Goal: Transaction & Acquisition: Purchase product/service

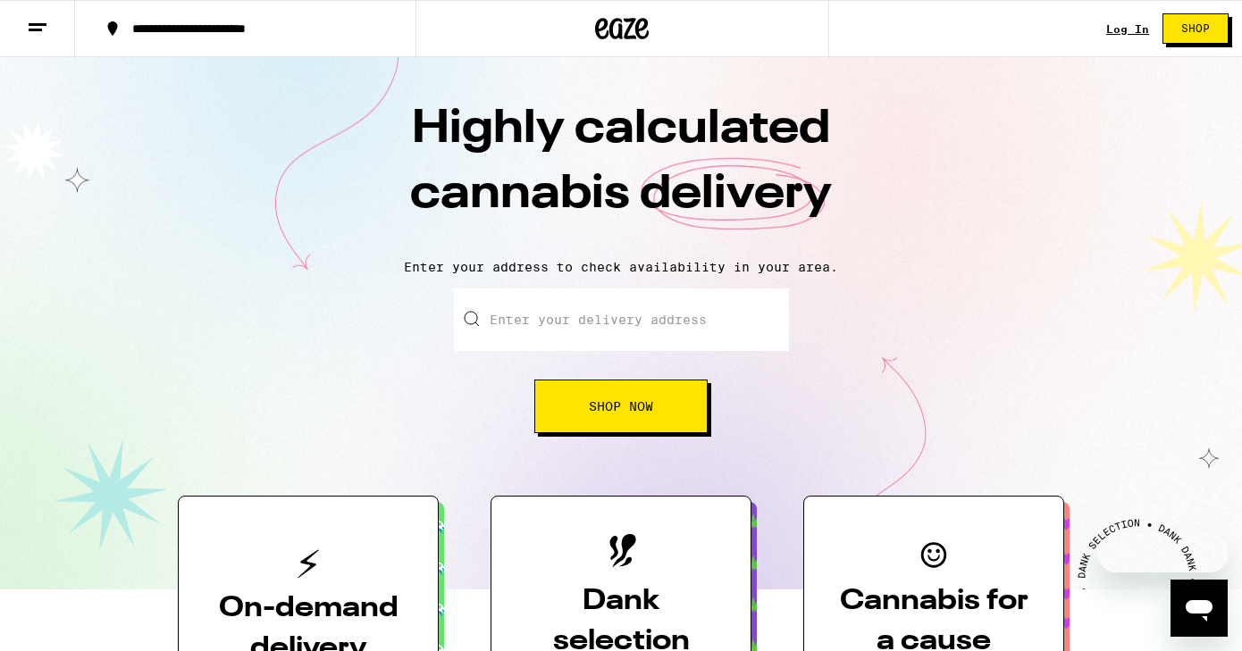
click at [611, 341] on input "Enter your delivery address" at bounding box center [621, 320] width 335 height 63
click at [611, 340] on input "Enter your delivery address" at bounding box center [621, 320] width 335 height 63
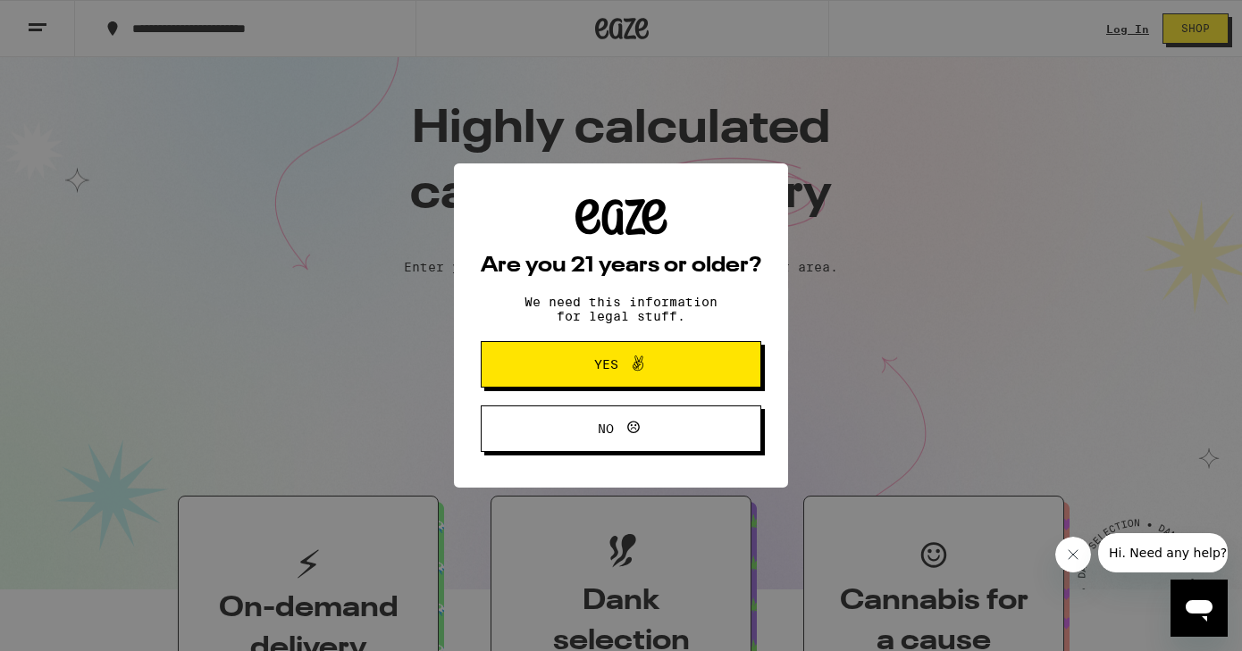
click at [598, 379] on button "Yes" at bounding box center [621, 364] width 281 height 46
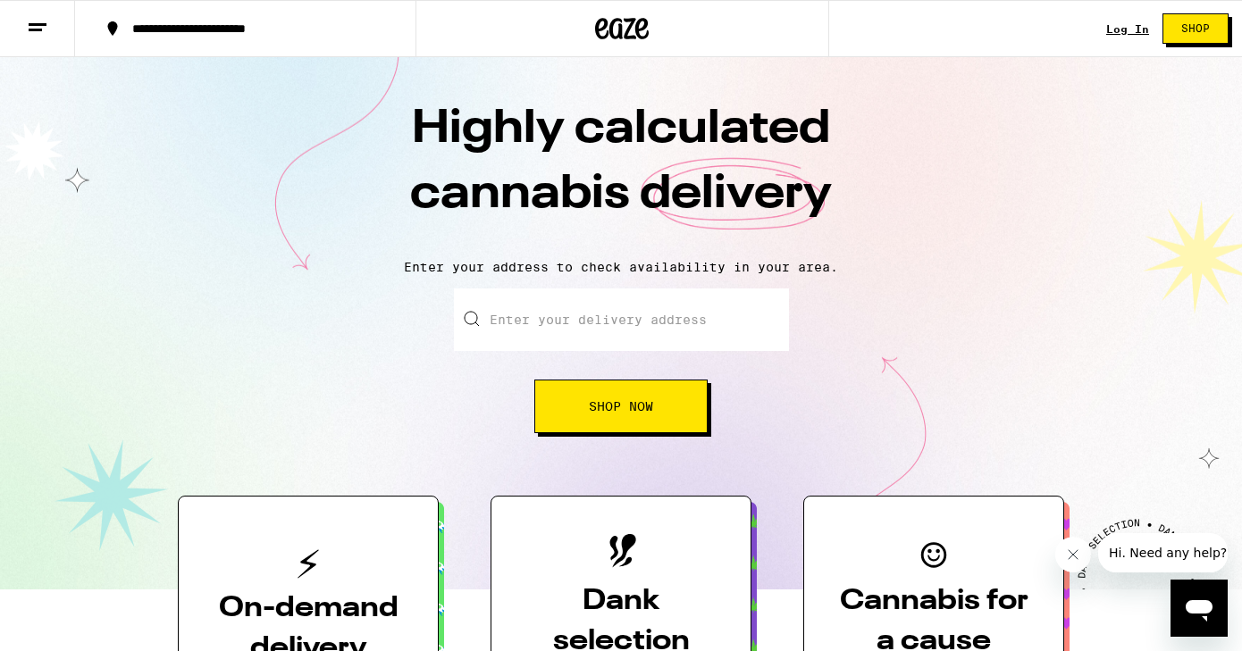
click at [525, 341] on input "Enter your delivery address" at bounding box center [621, 320] width 335 height 63
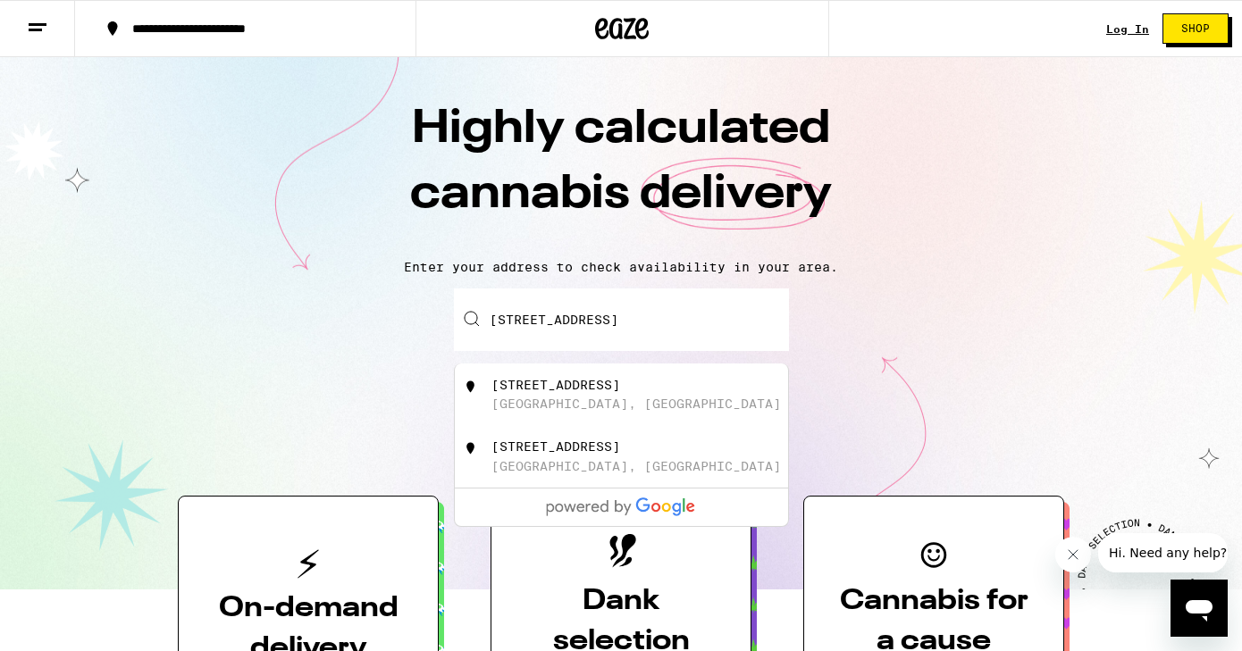
type input "[STREET_ADDRESS]"
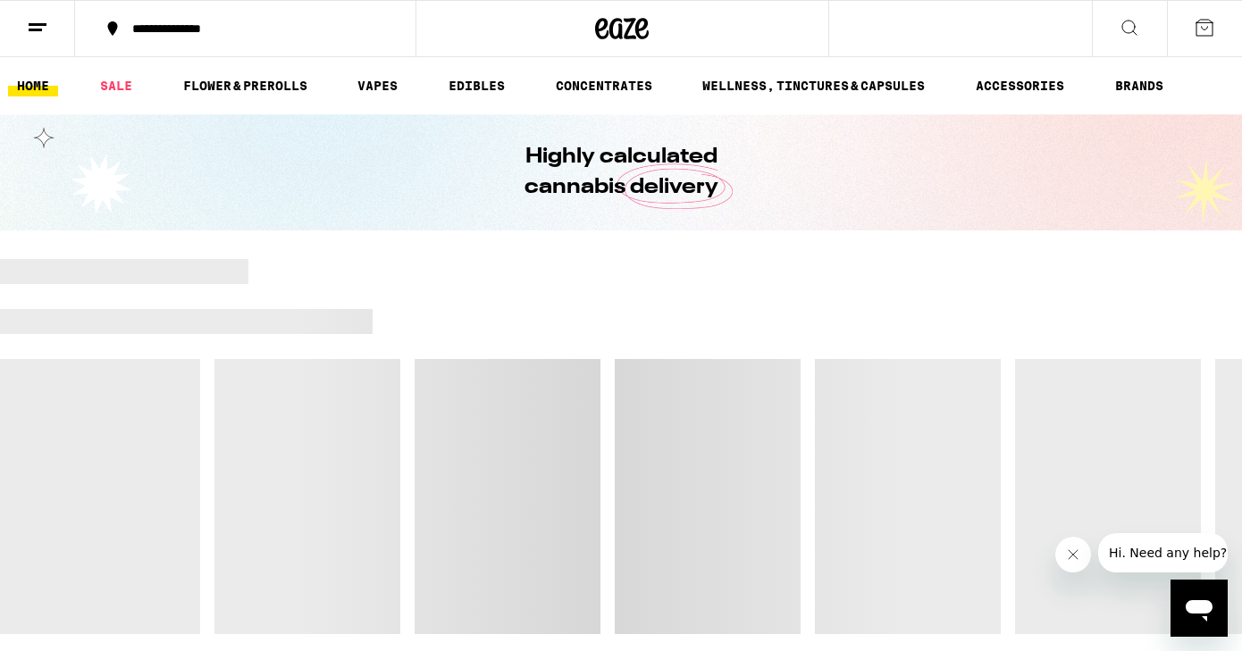
click at [29, 13] on button at bounding box center [37, 29] width 75 height 56
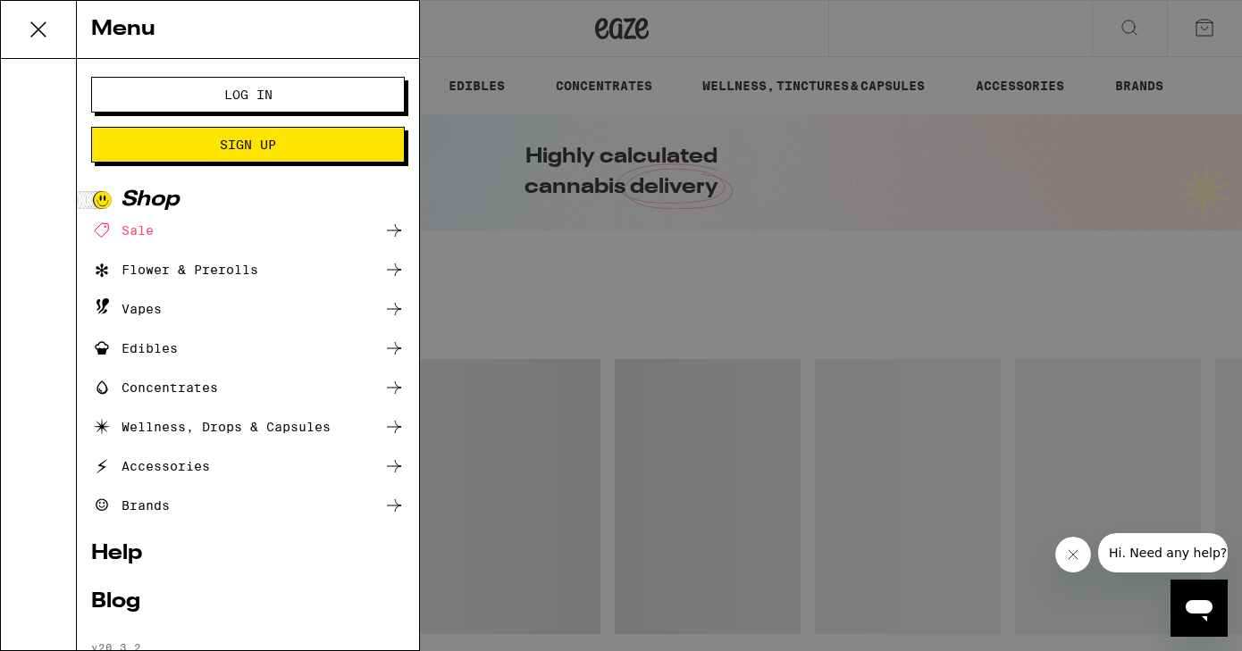
click at [265, 101] on span "Log In" at bounding box center [248, 94] width 48 height 13
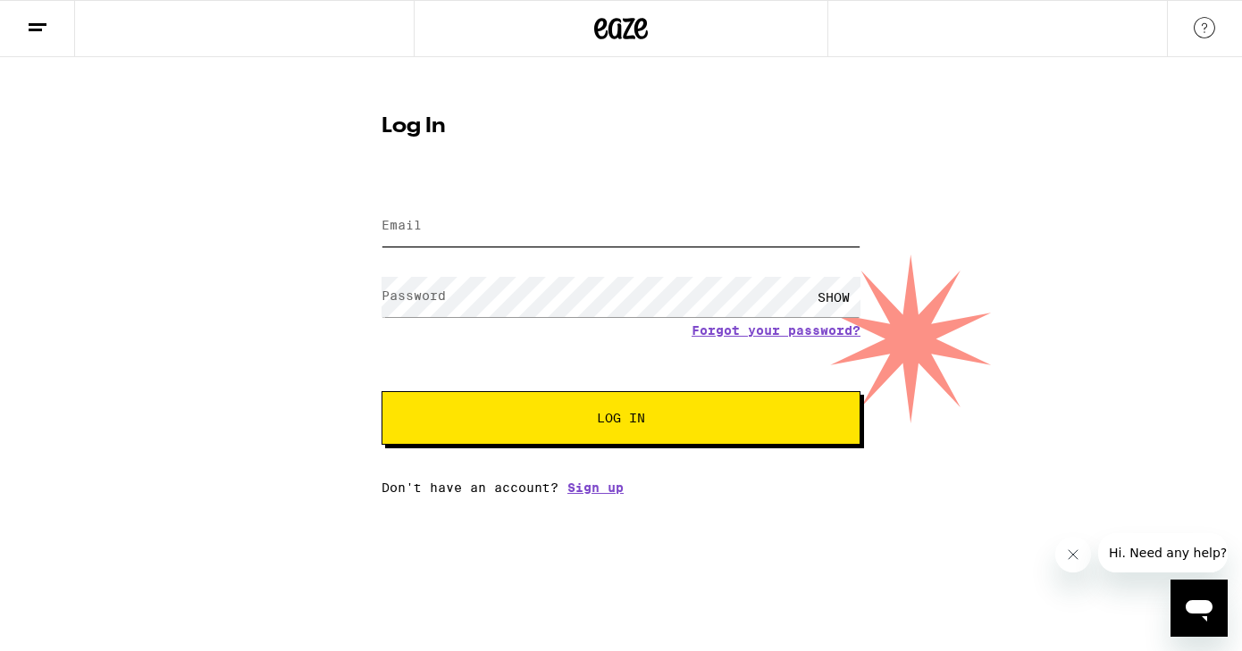
type input "[PERSON_NAME][EMAIL_ADDRESS][DOMAIN_NAME]"
click at [590, 419] on span "Log In" at bounding box center [621, 418] width 334 height 13
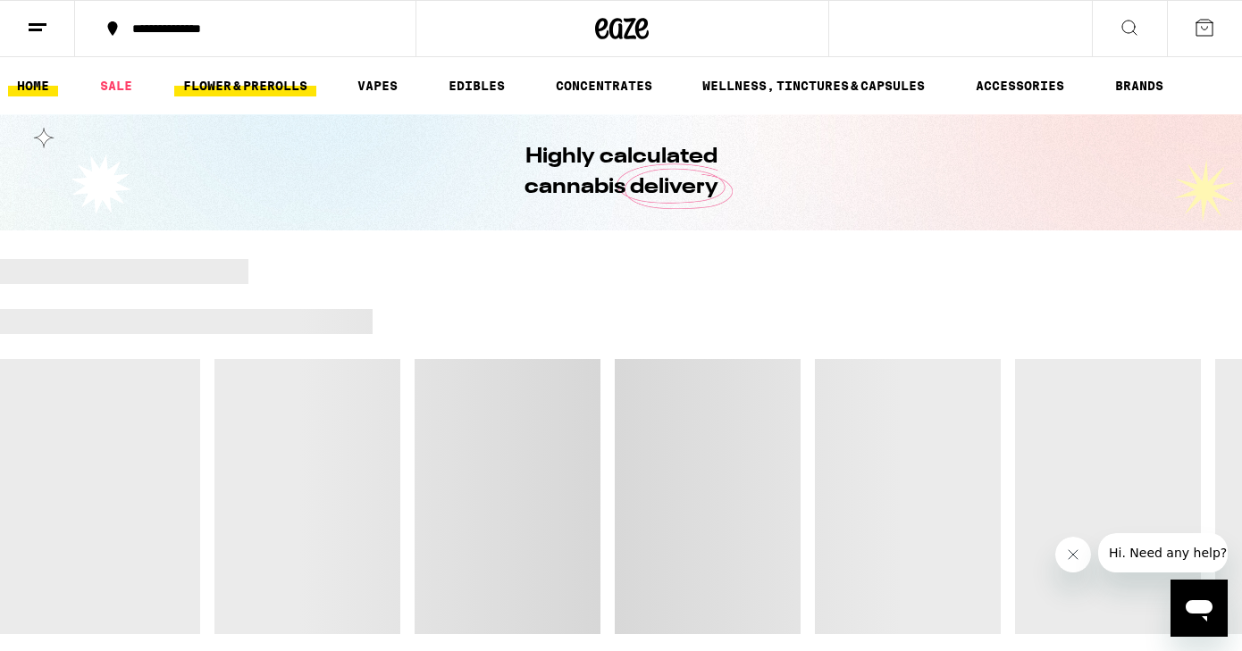
click at [223, 80] on link "FLOWER & PREROLLS" at bounding box center [245, 85] width 142 height 21
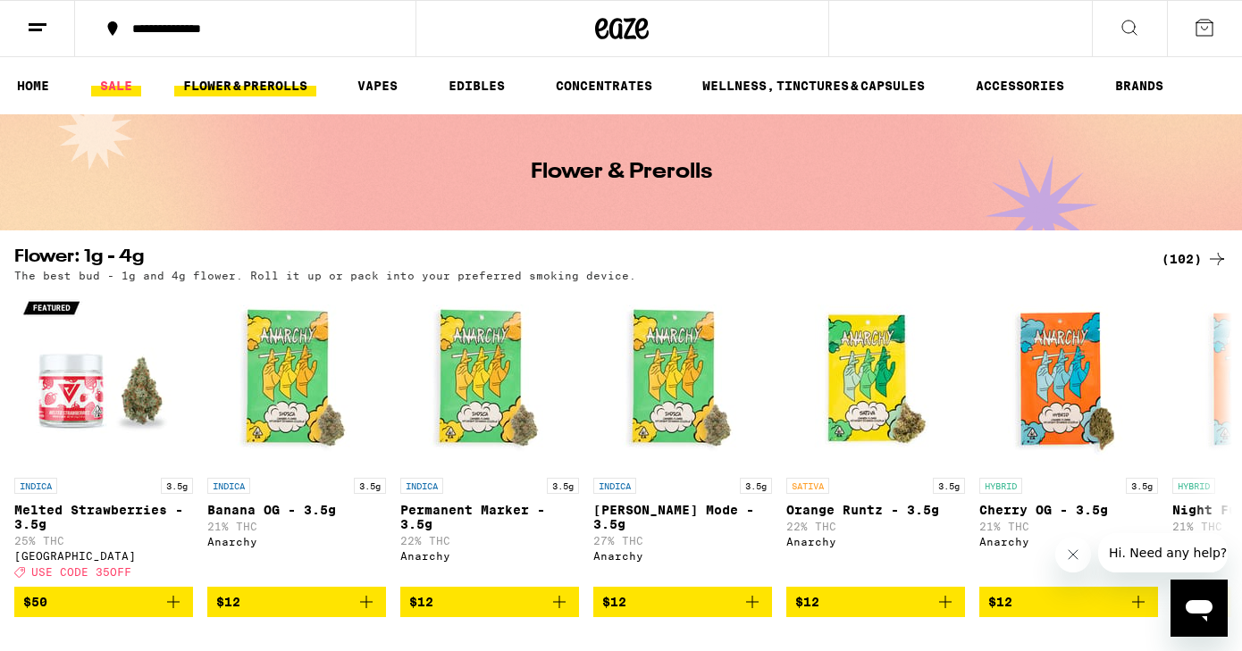
click at [116, 82] on link "SALE" at bounding box center [116, 85] width 50 height 21
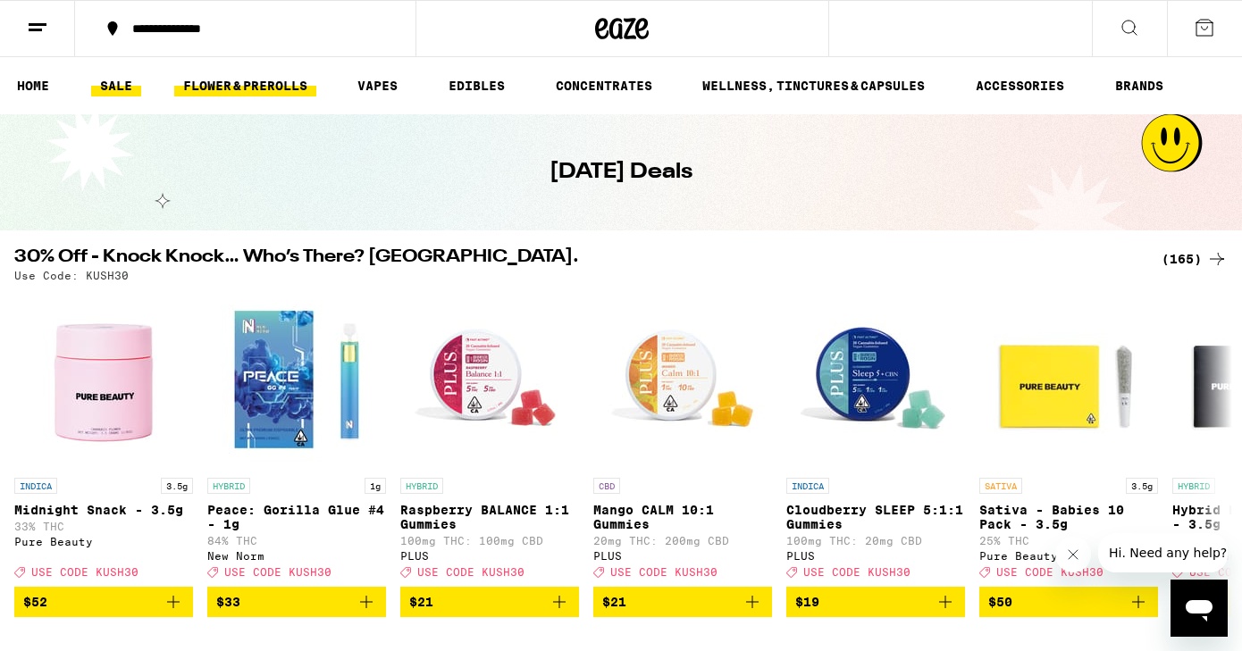
click at [220, 82] on link "FLOWER & PREROLLS" at bounding box center [245, 85] width 142 height 21
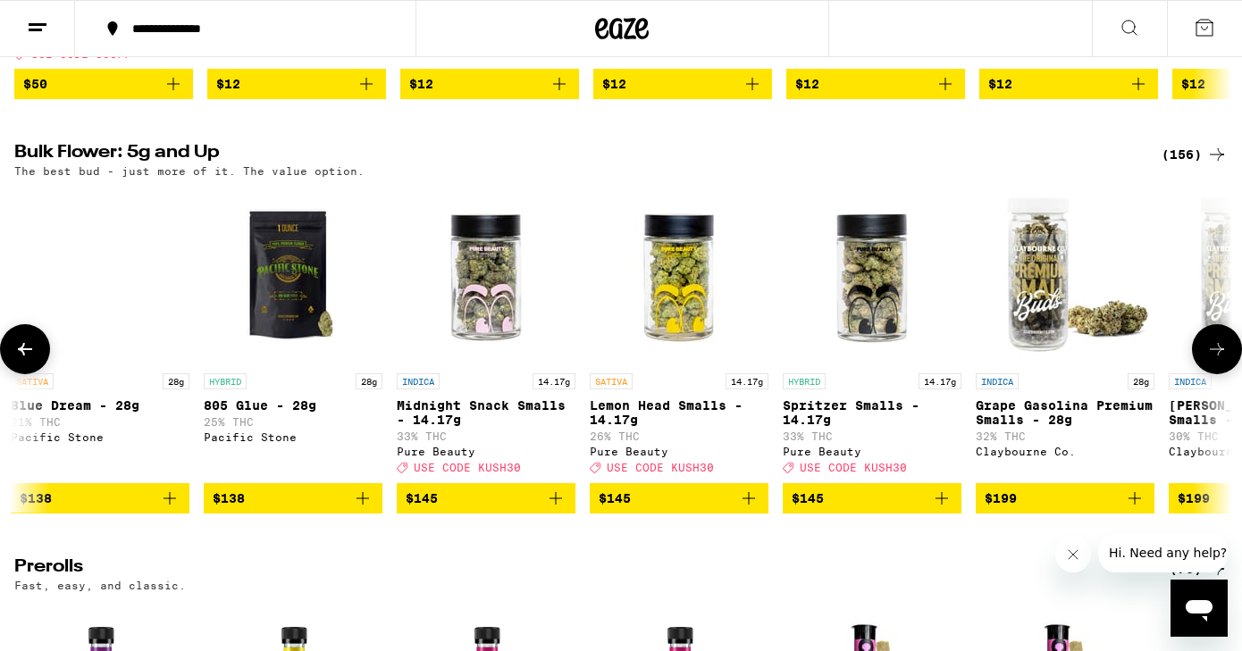
scroll to position [0, 28183]
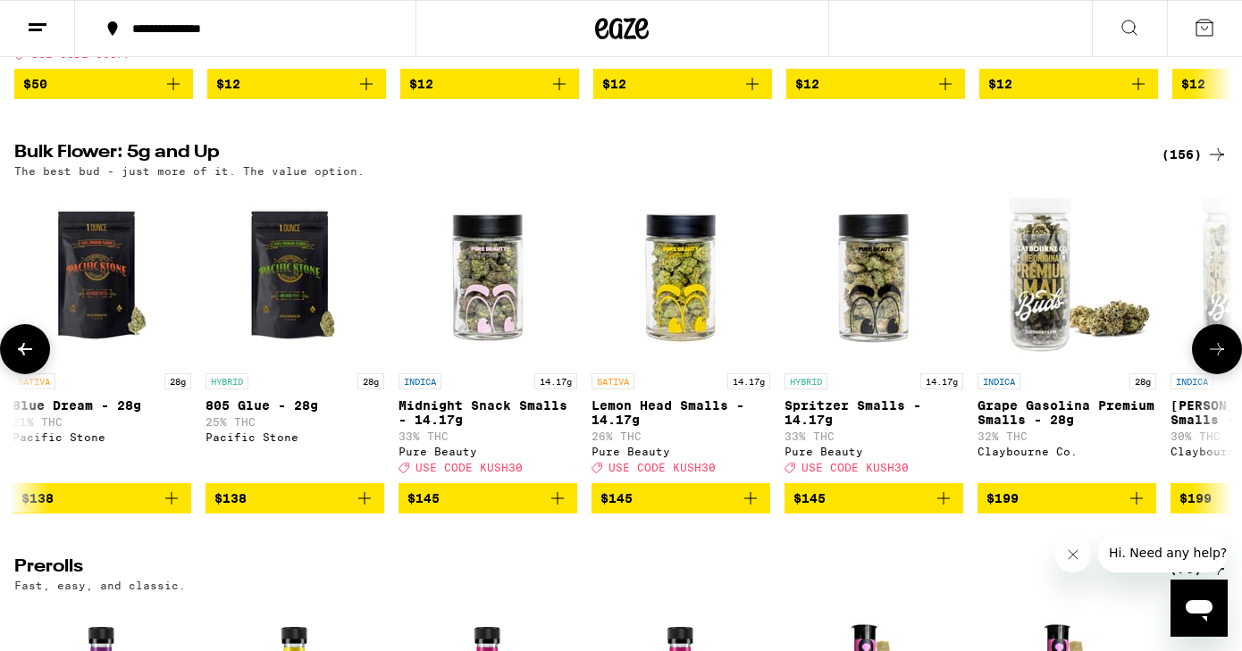
click at [874, 509] on span "$145" at bounding box center [874, 498] width 161 height 21
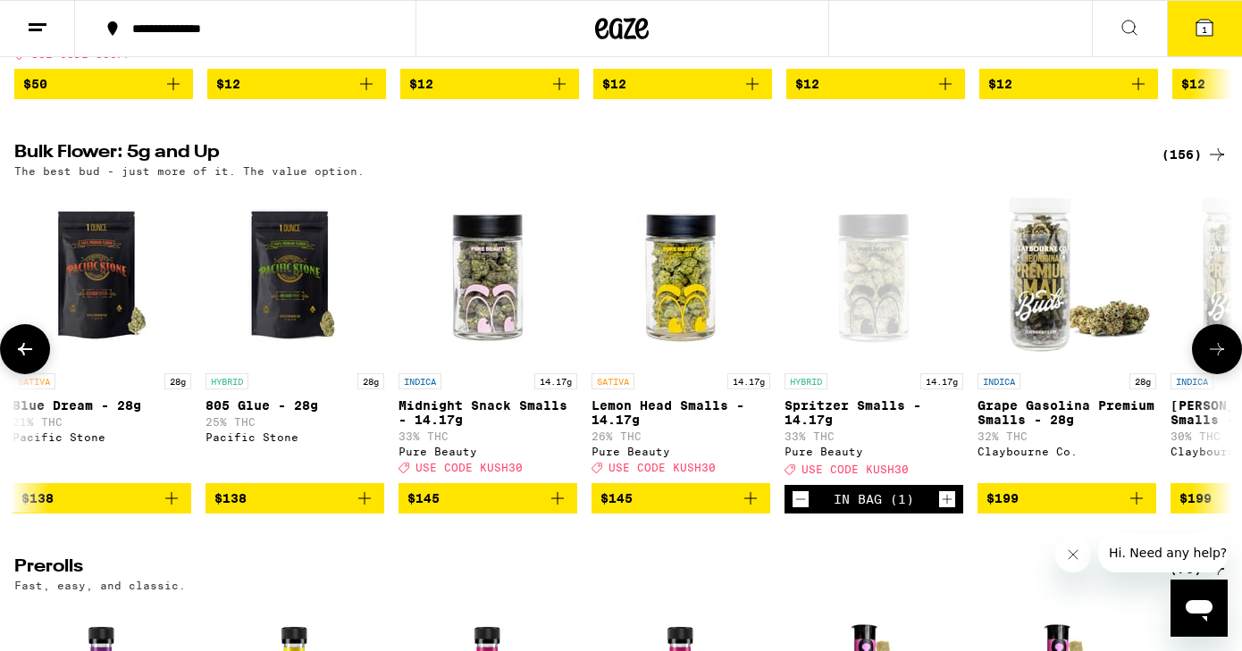
click at [542, 509] on span "$145" at bounding box center [487, 498] width 161 height 21
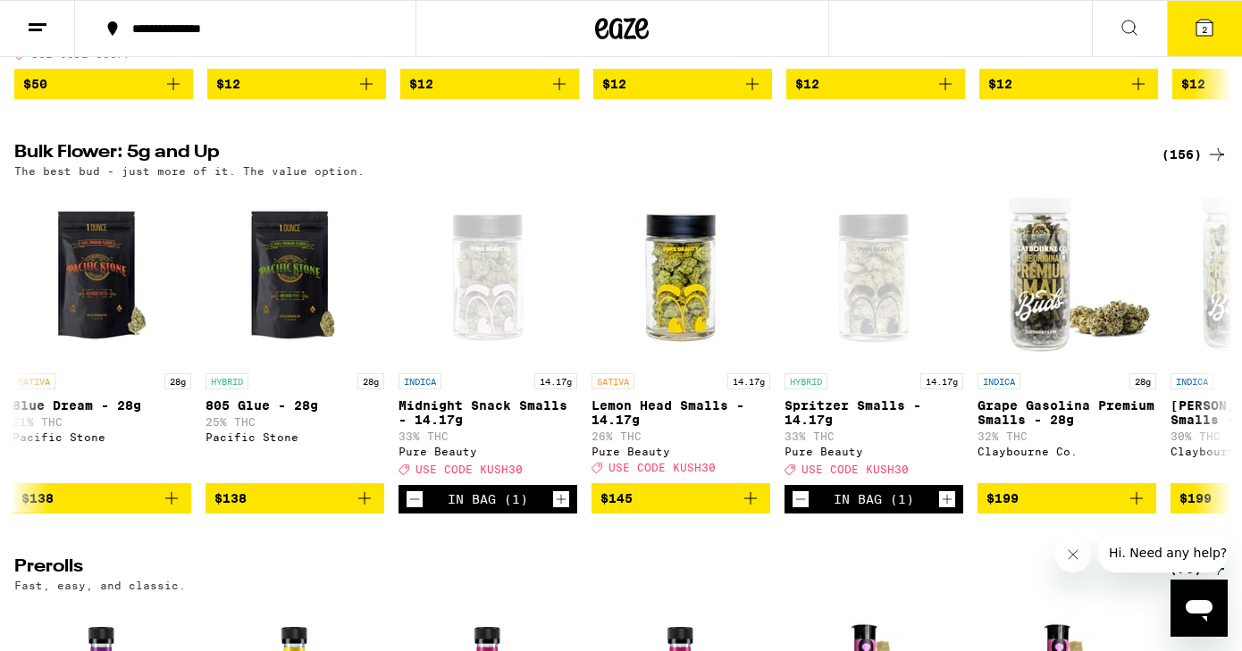
click at [1214, 33] on icon at bounding box center [1204, 27] width 21 height 21
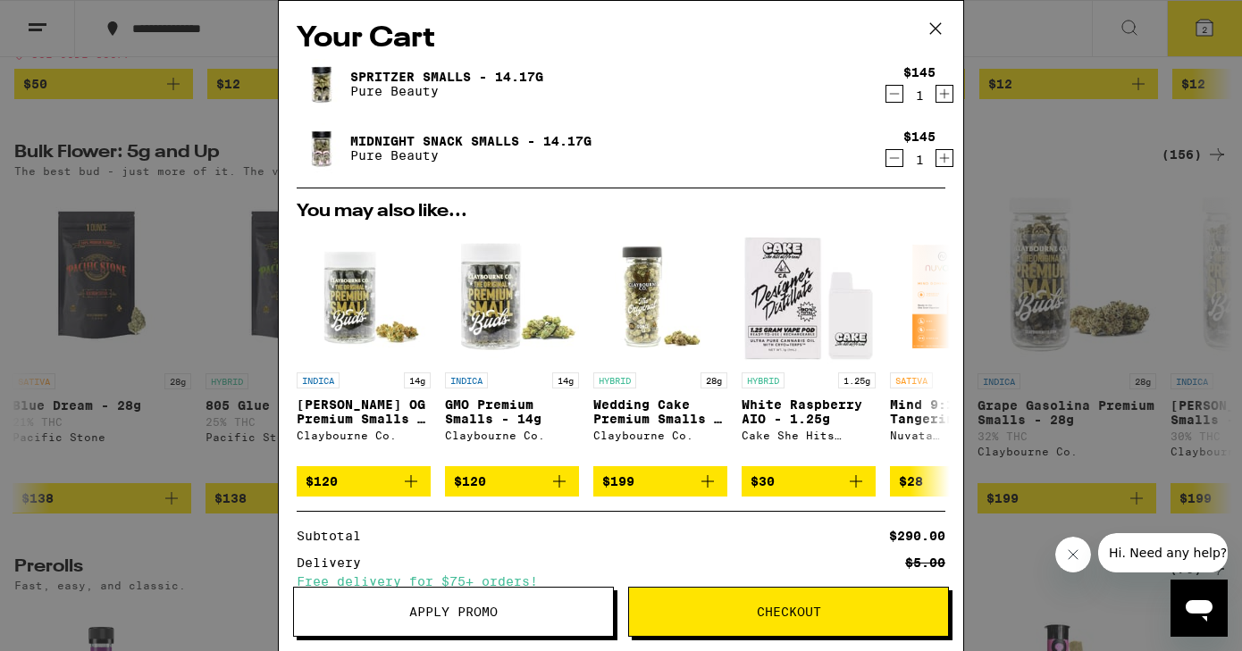
click at [469, 616] on span "Apply Promo" at bounding box center [453, 612] width 88 height 13
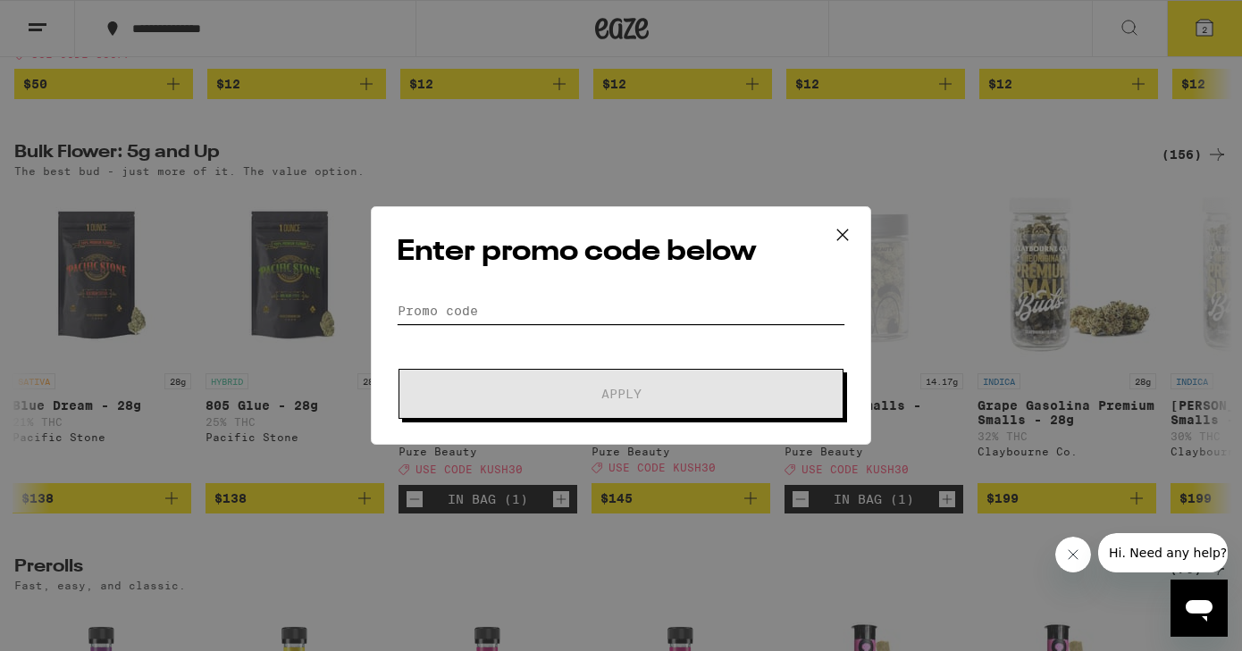
click at [487, 300] on input "Promo Code" at bounding box center [621, 311] width 449 height 27
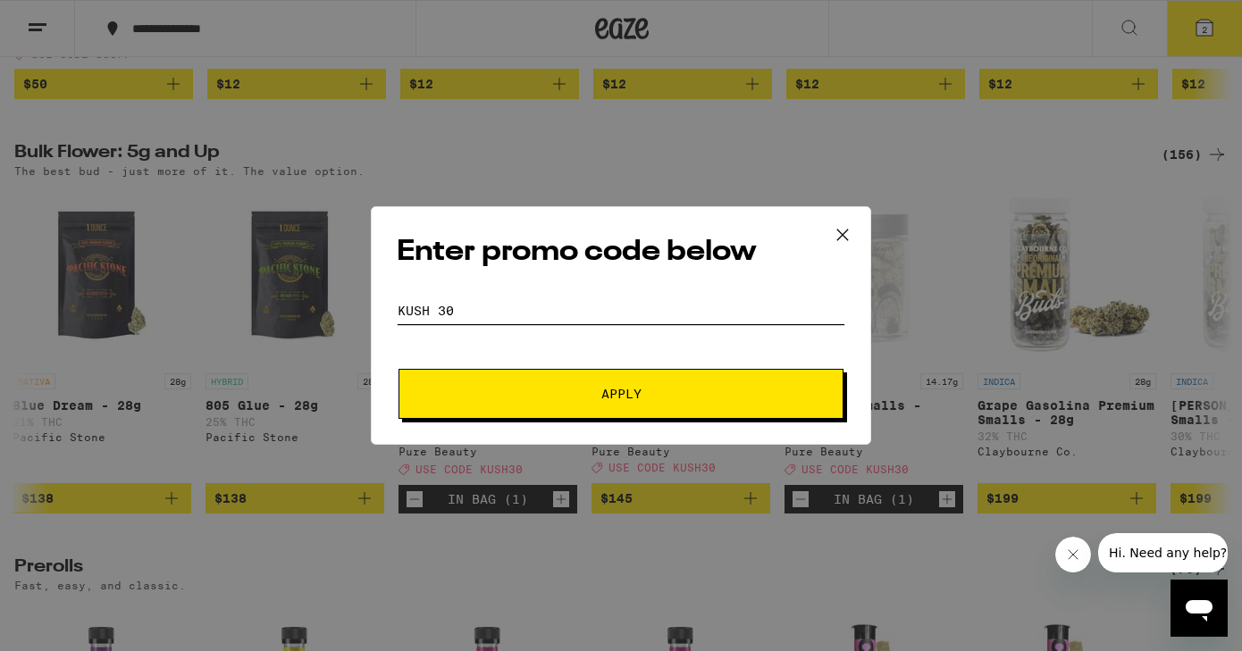
type input "KUSH 30"
click at [640, 399] on span "Apply" at bounding box center [621, 394] width 40 height 13
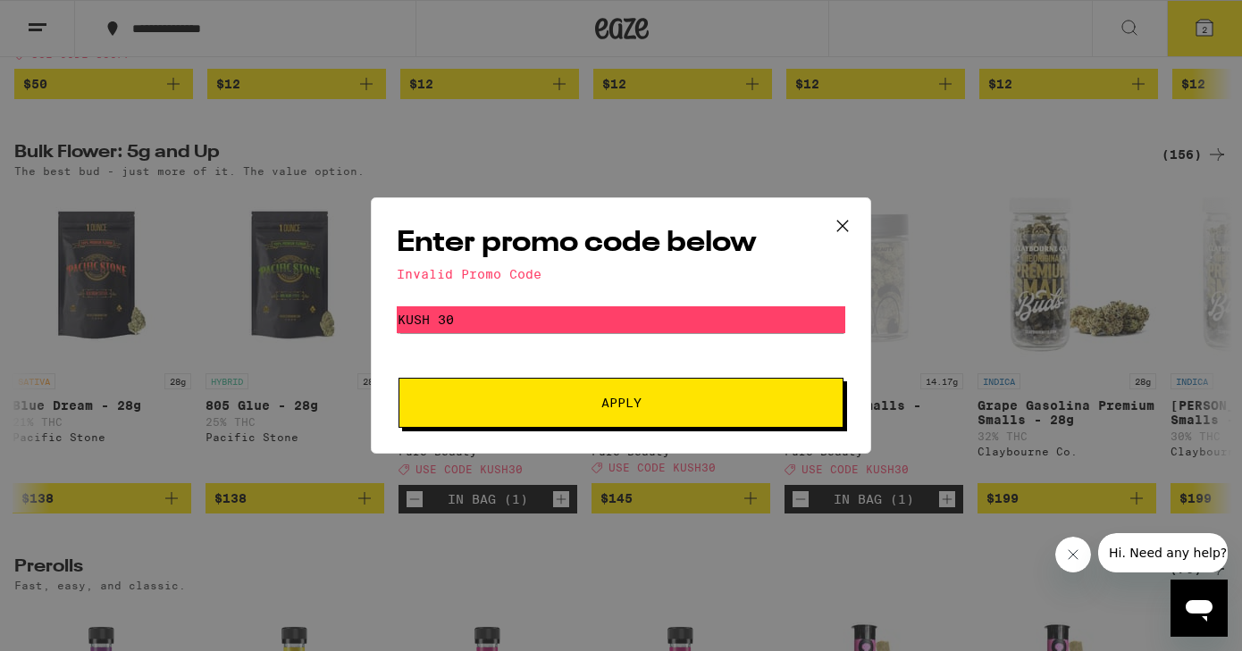
click at [845, 224] on icon at bounding box center [842, 226] width 27 height 27
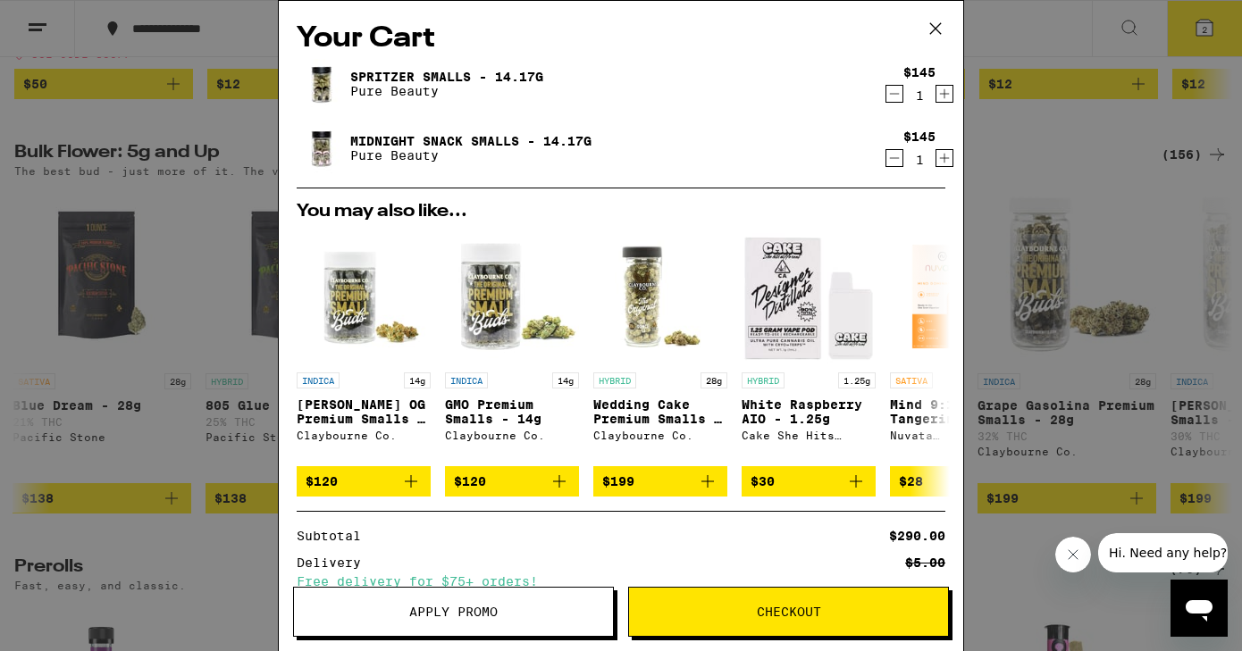
click at [769, 166] on div "Midnight Snack Smalls - 14.17g Pure Beauty" at bounding box center [587, 148] width 580 height 50
click at [938, 26] on icon at bounding box center [935, 28] width 11 height 11
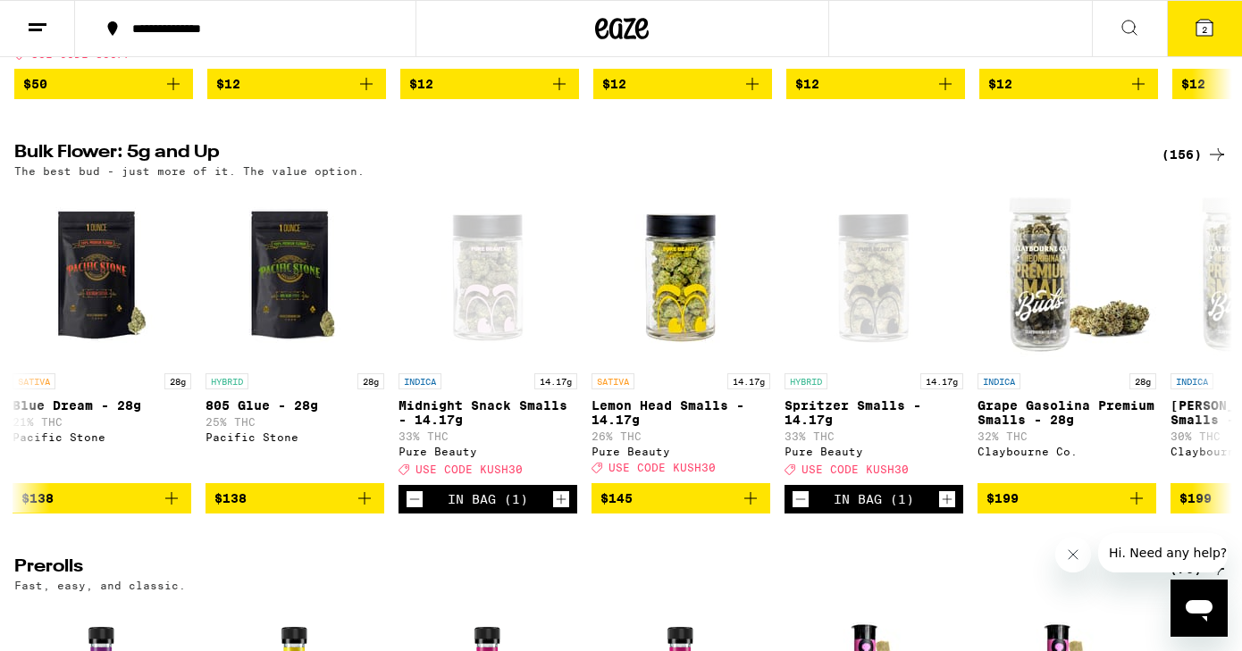
click at [1197, 32] on icon at bounding box center [1205, 28] width 16 height 16
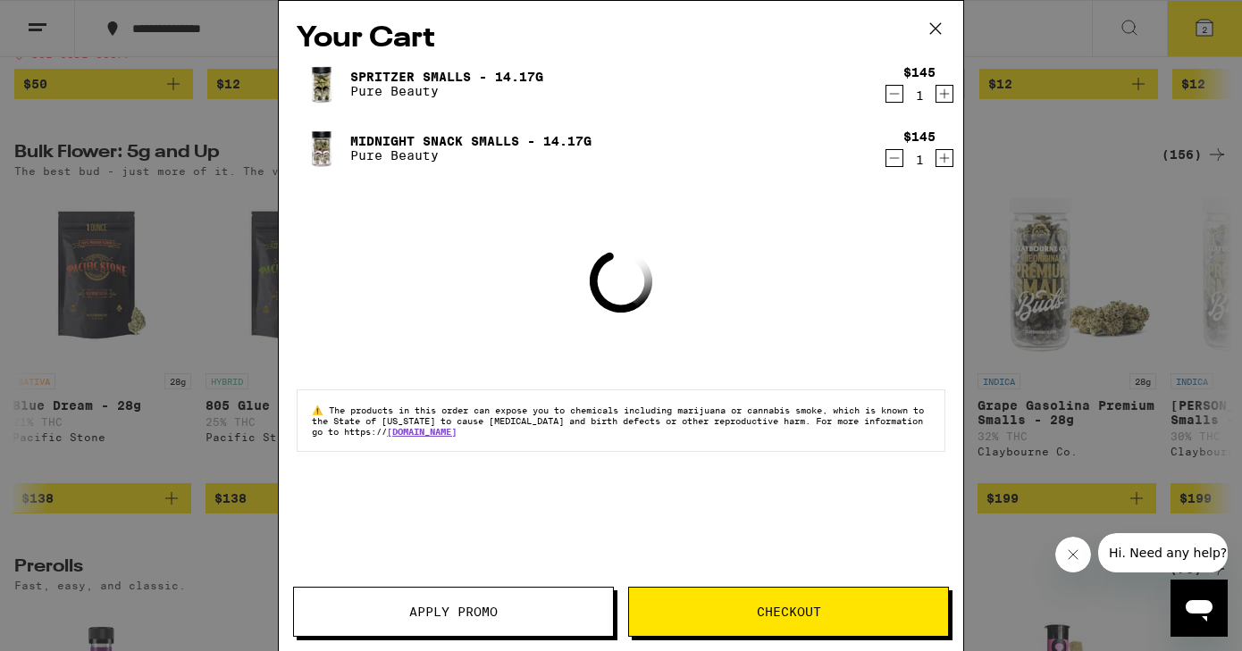
click at [455, 617] on span "Apply Promo" at bounding box center [453, 612] width 88 height 13
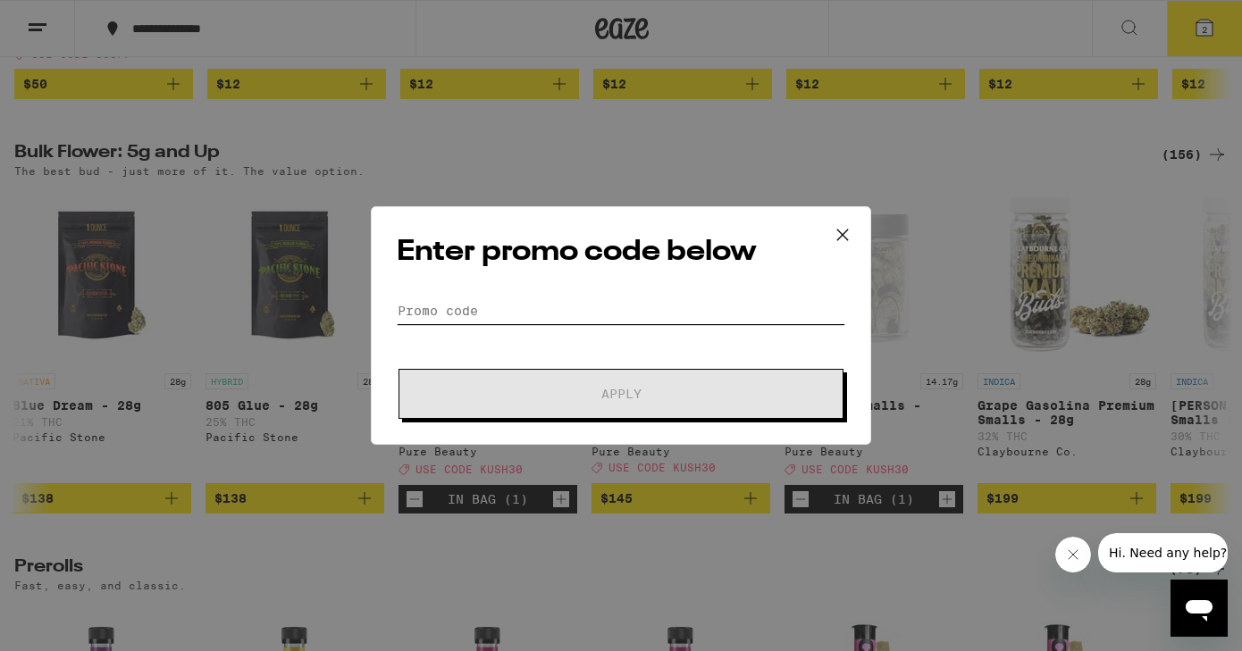
click at [528, 314] on input "Promo Code" at bounding box center [621, 311] width 449 height 27
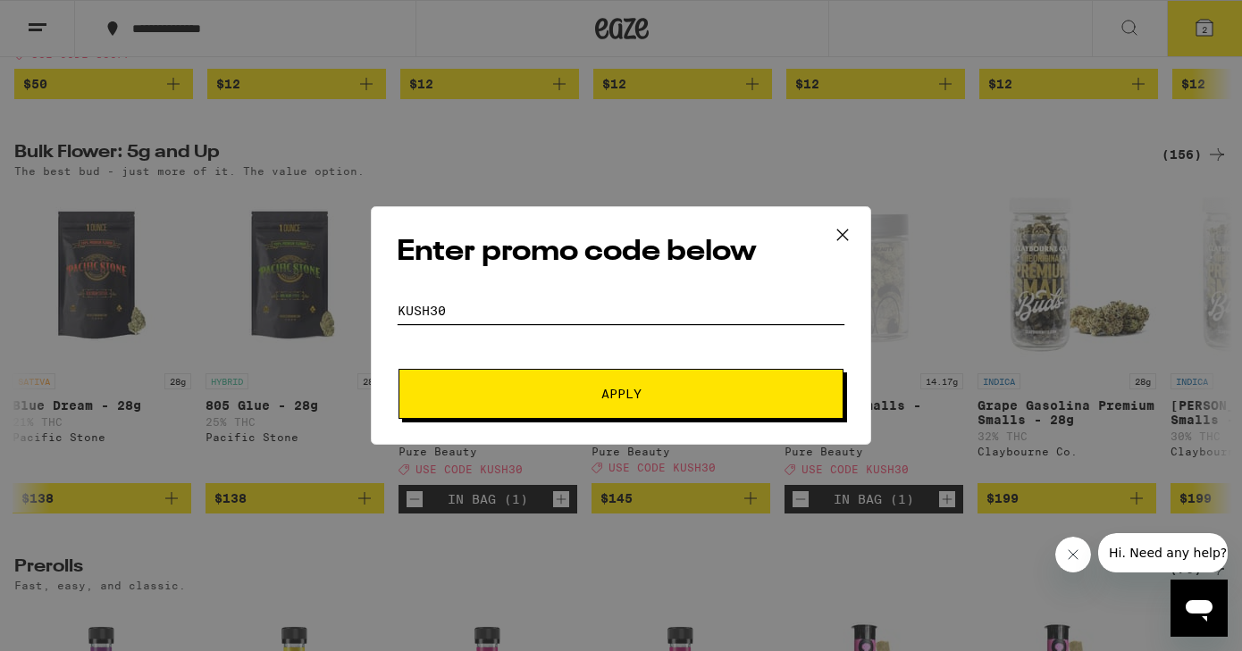
type input "KUSH30"
click at [595, 374] on button "Apply" at bounding box center [621, 394] width 445 height 50
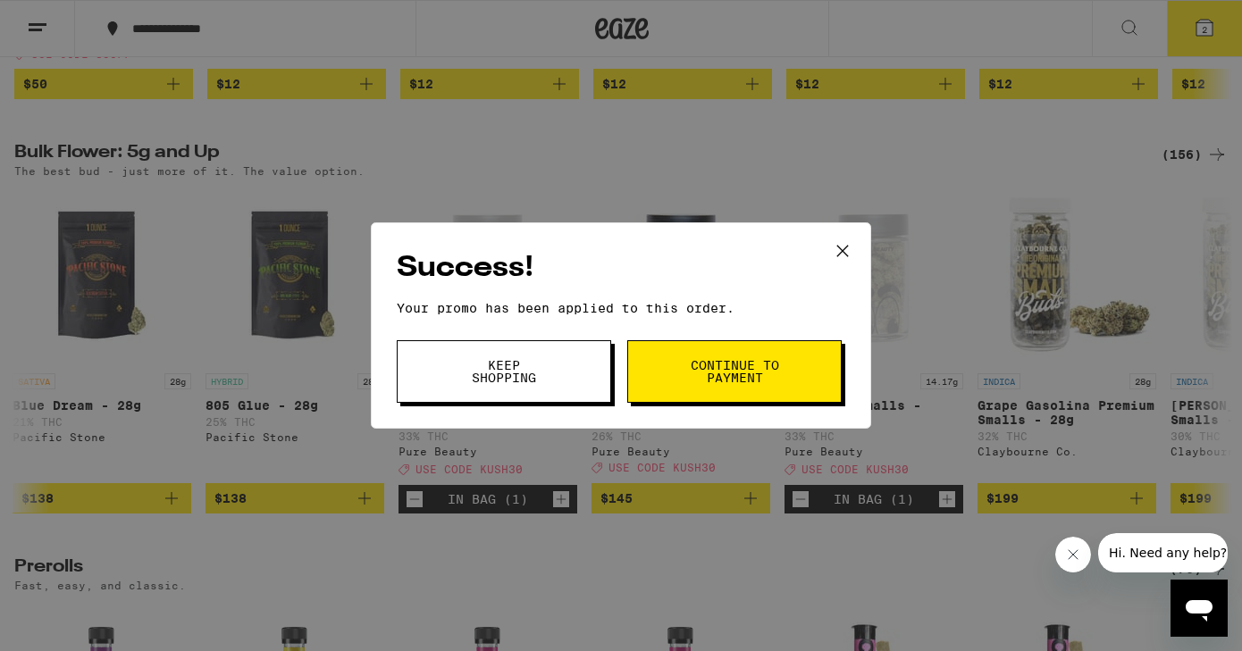
click at [705, 365] on span "Continue to payment" at bounding box center [734, 371] width 91 height 25
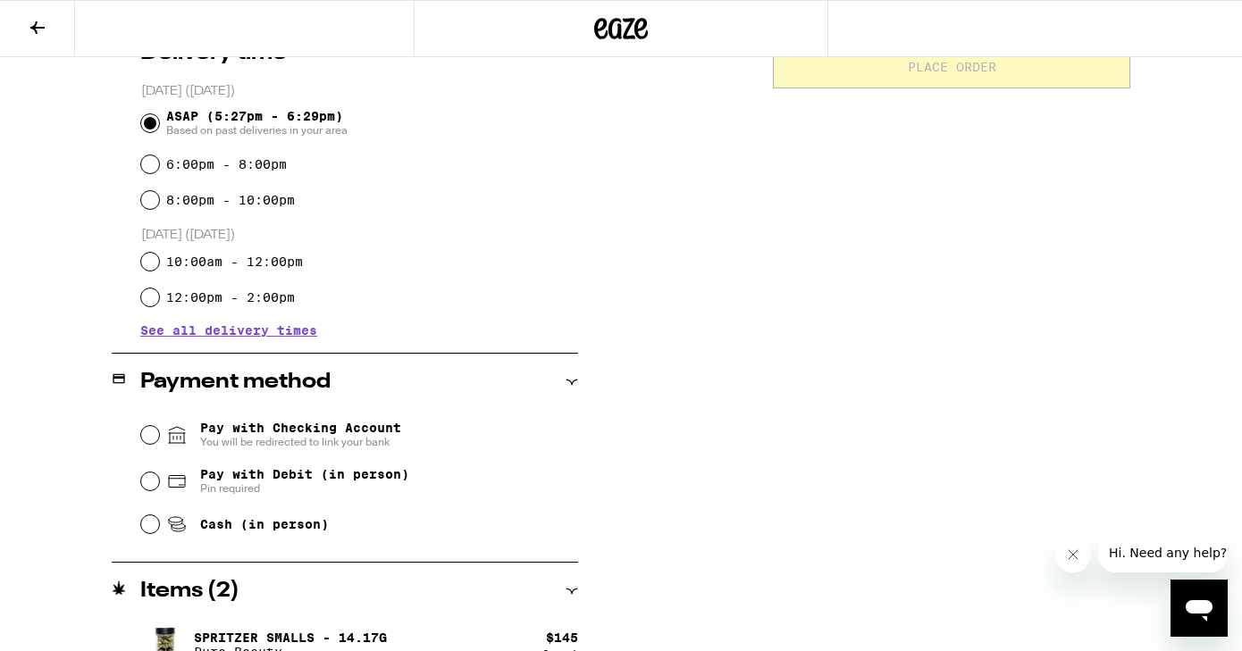
scroll to position [480, 0]
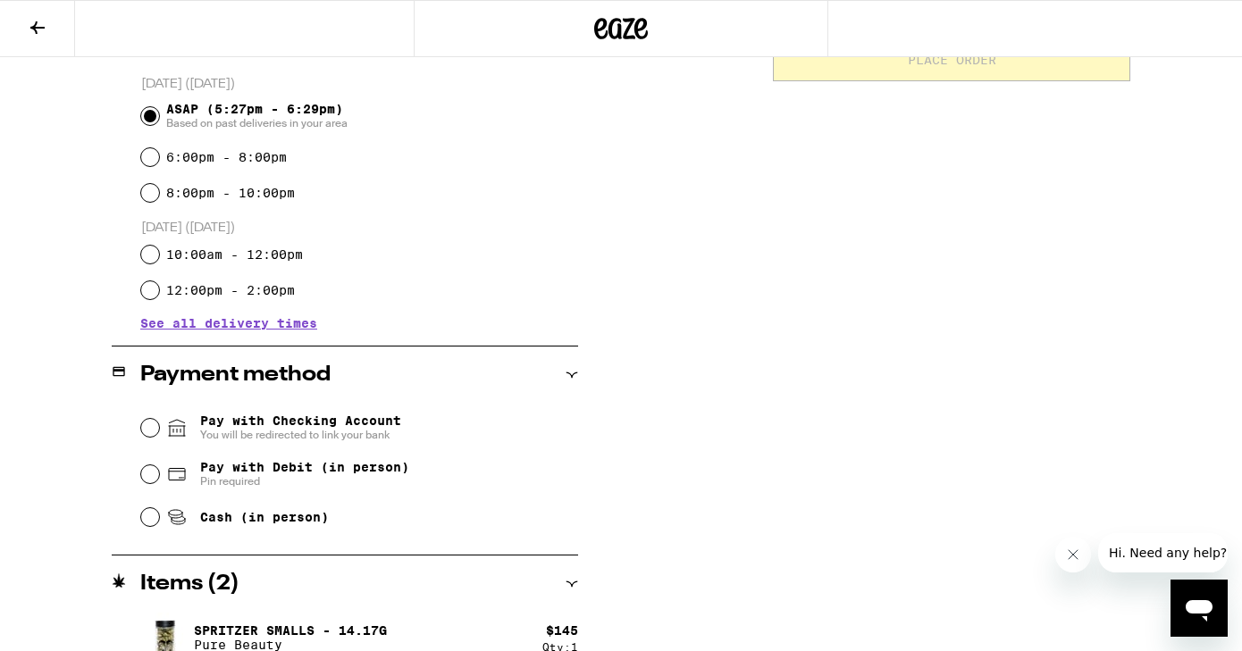
click at [147, 518] on input "Cash (in person)" at bounding box center [150, 517] width 18 height 18
radio input "true"
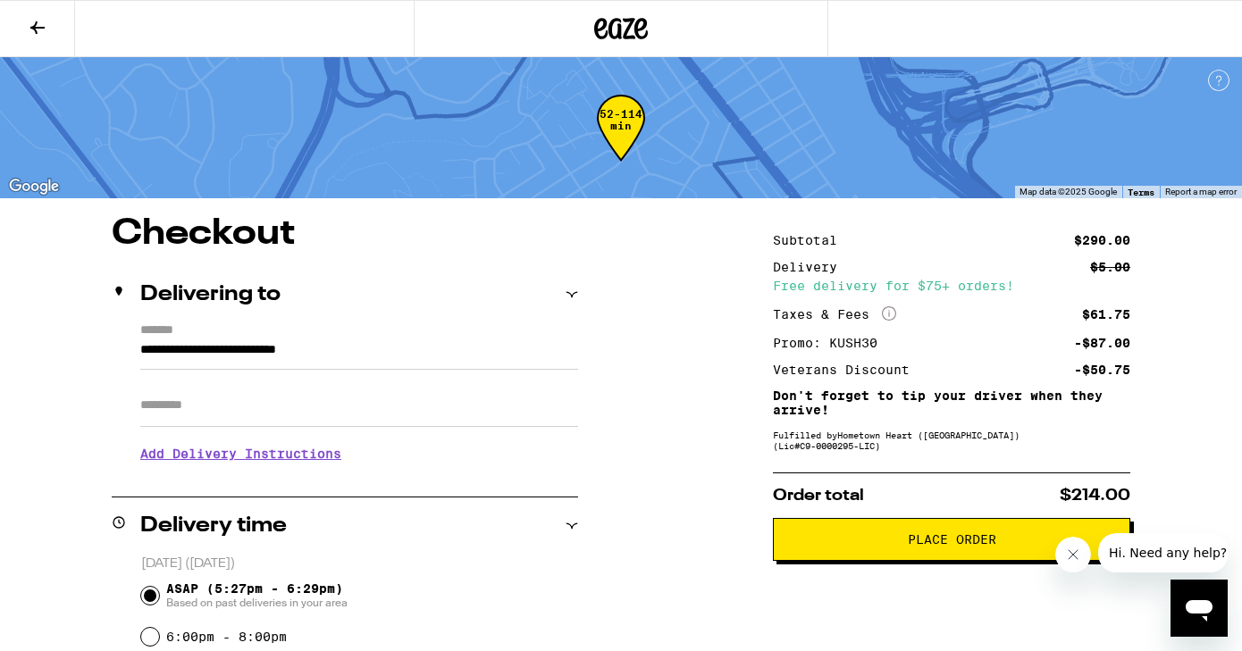
scroll to position [0, 0]
click at [930, 544] on span "Place Order" at bounding box center [952, 539] width 88 height 13
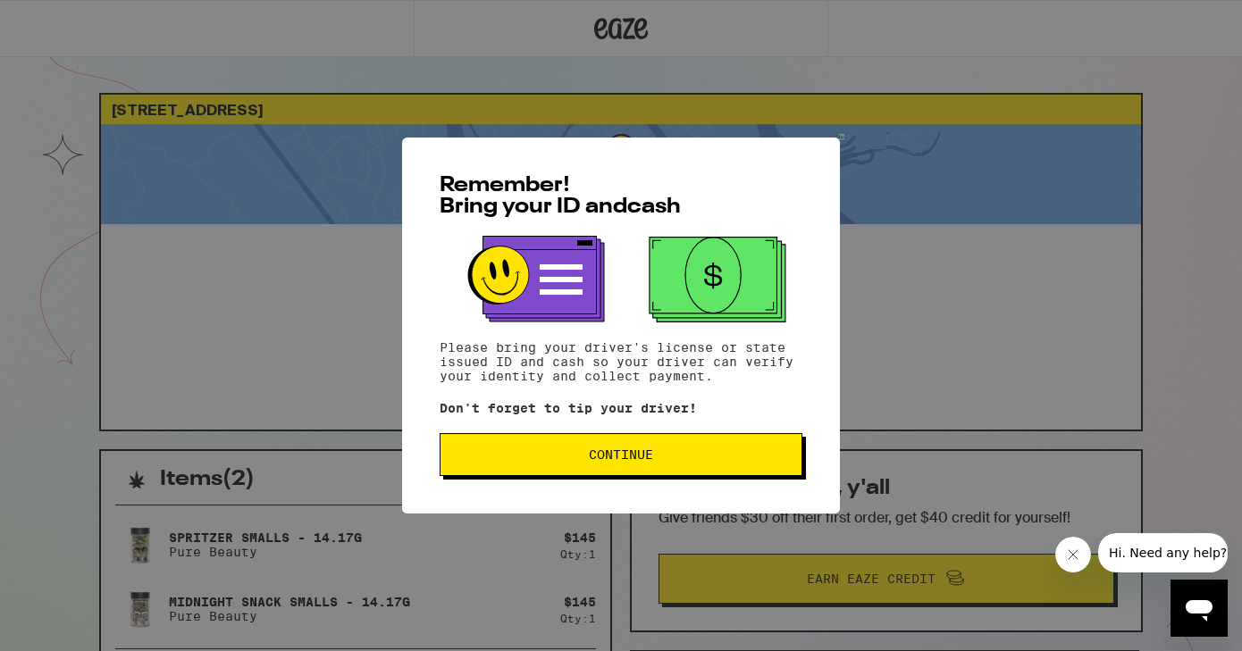
click at [636, 461] on span "Continue" at bounding box center [621, 455] width 64 height 13
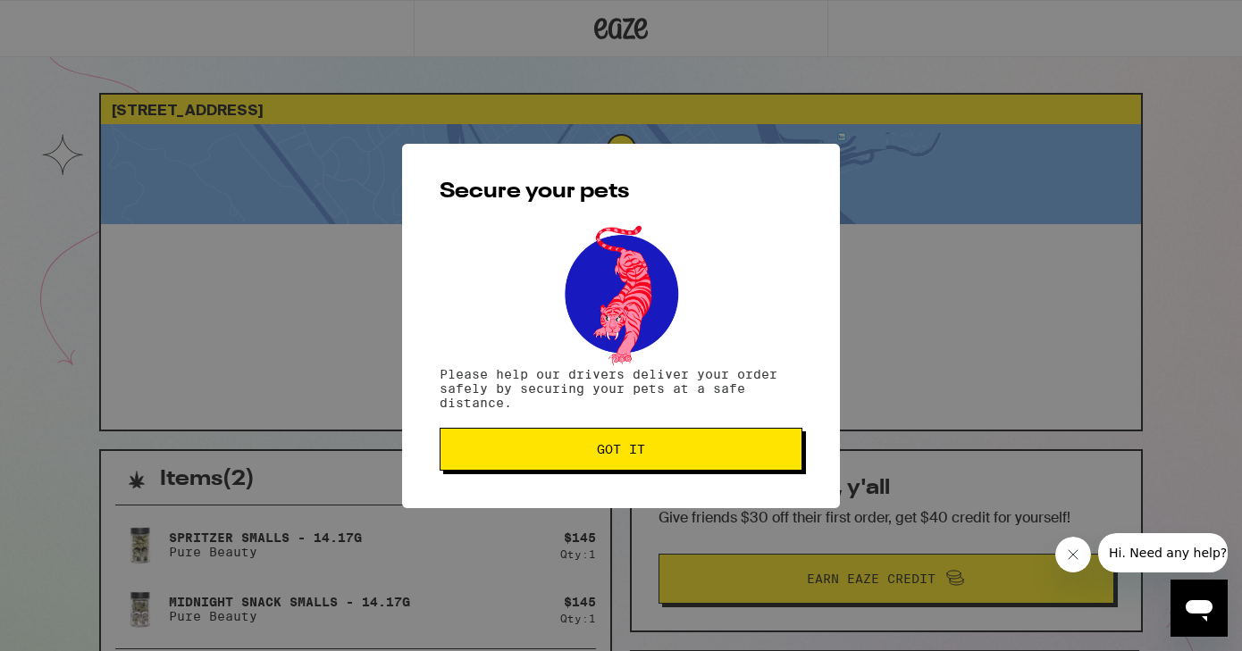
click at [636, 462] on button "Got it" at bounding box center [621, 449] width 363 height 43
